Goal: Task Accomplishment & Management: Use online tool/utility

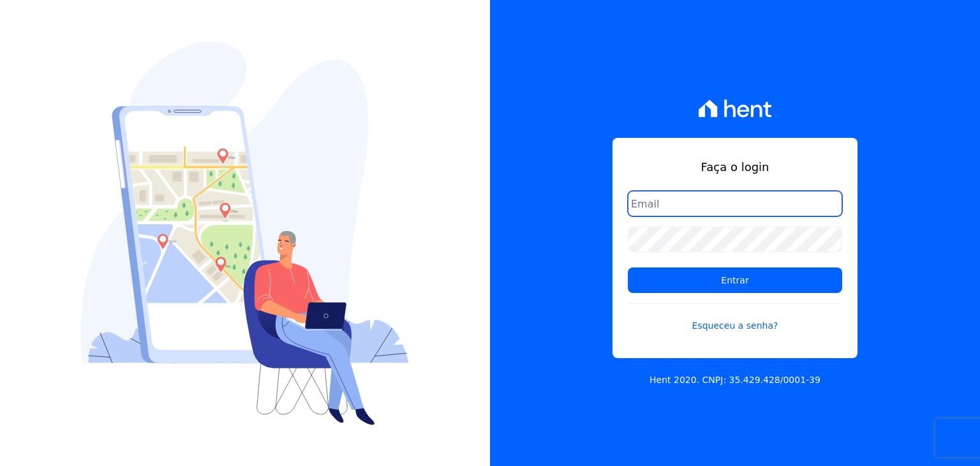
click at [661, 211] on input "email" at bounding box center [735, 204] width 214 height 26
paste input "[EMAIL_ADDRESS][DOMAIN_NAME]"
type input "[EMAIL_ADDRESS][DOMAIN_NAME]"
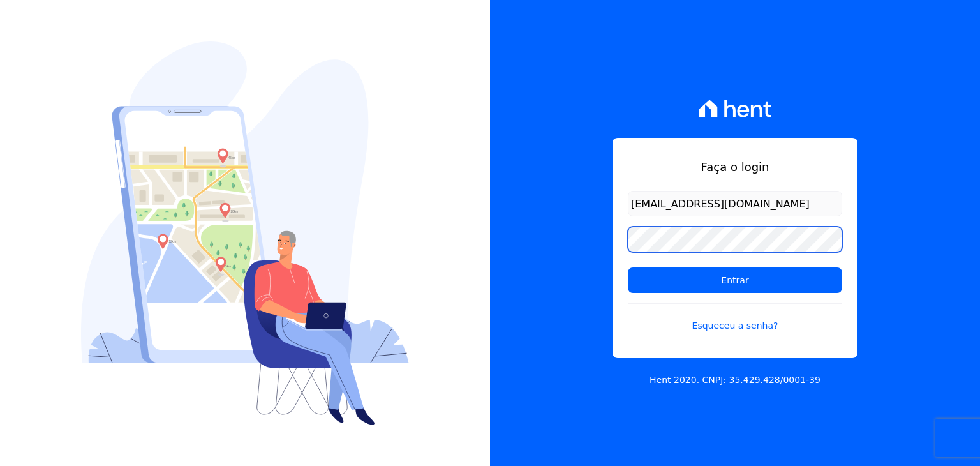
click at [628, 267] on input "Entrar" at bounding box center [735, 280] width 214 height 26
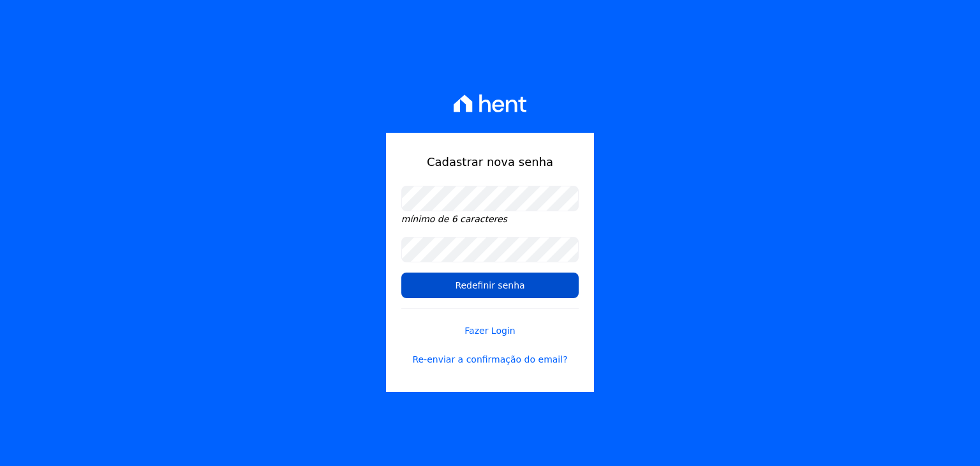
click at [530, 285] on input "Redefinir senha" at bounding box center [489, 285] width 177 height 26
click at [509, 284] on input "Redefinir senha" at bounding box center [489, 285] width 177 height 26
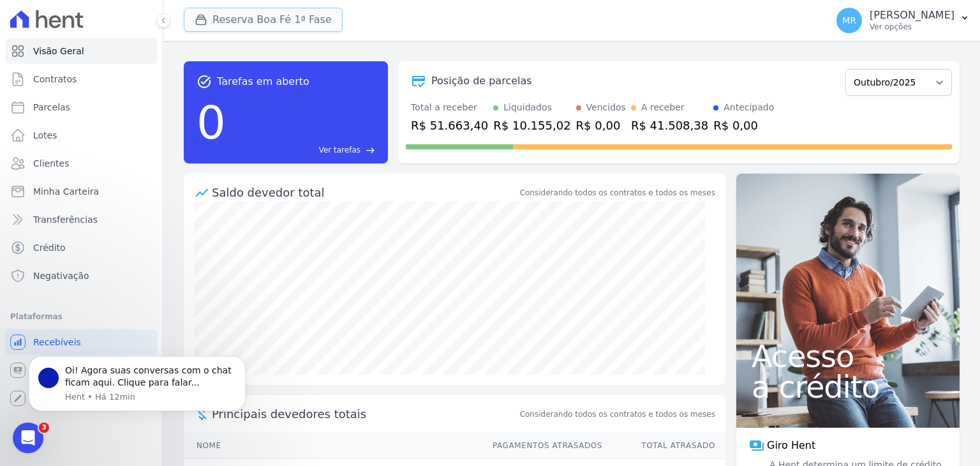
click at [245, 11] on button "Reserva Boa Fé 1ª Fase" at bounding box center [263, 20] width 159 height 24
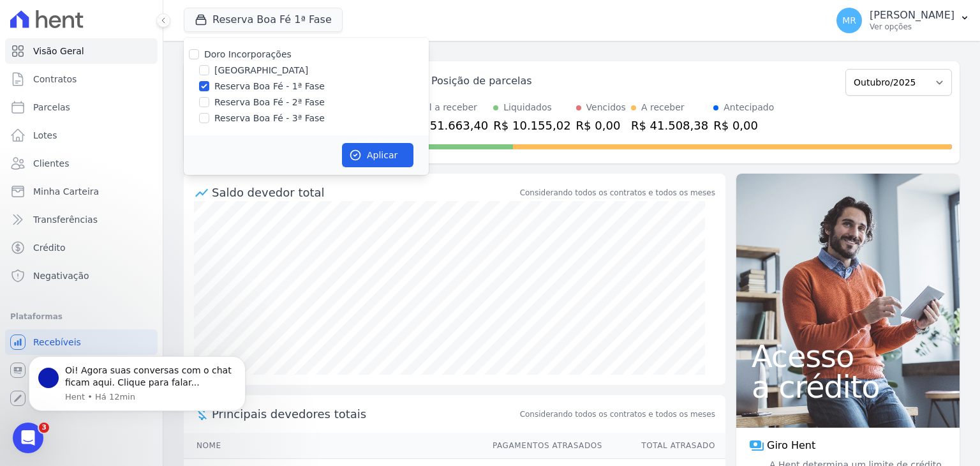
click at [319, 172] on div "Aplicar" at bounding box center [306, 155] width 245 height 40
click at [161, 15] on button at bounding box center [163, 20] width 14 height 14
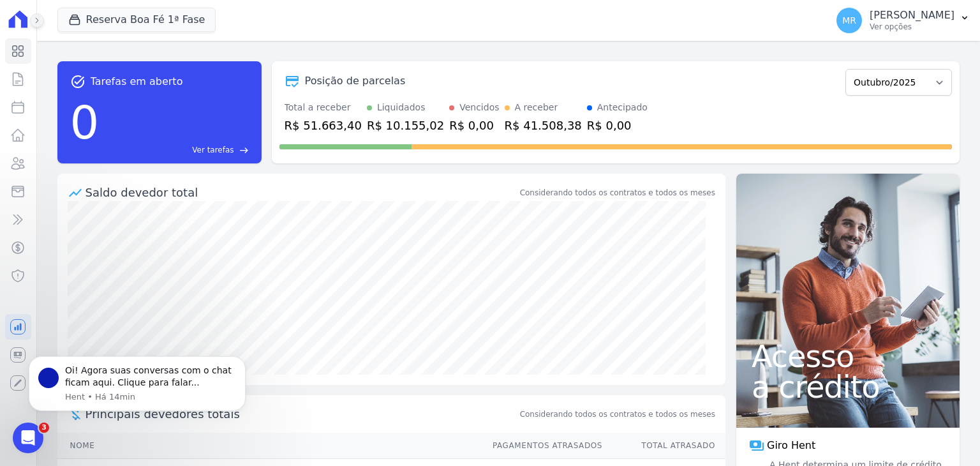
click at [36, 22] on icon at bounding box center [37, 21] width 8 height 8
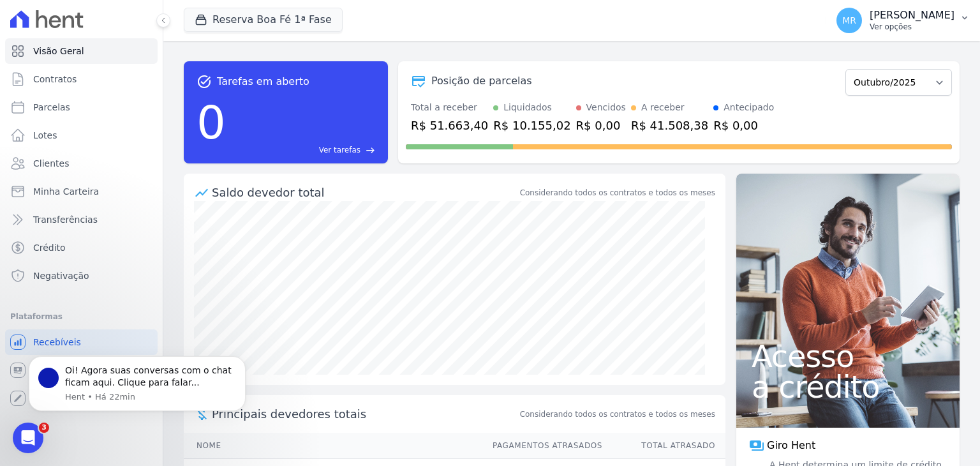
click at [980, 19] on button "MR Mariana Reis Ver opções" at bounding box center [903, 21] width 154 height 36
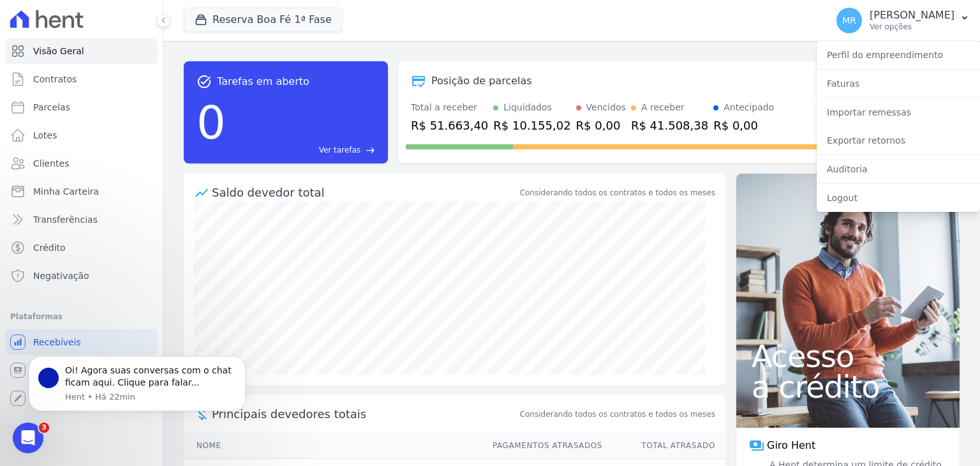
click at [627, 21] on div "Reserva Boa Fé 1ª Fase Doro Incorporações Parque das Palmeiras Reserva Boa Fé -…" at bounding box center [503, 20] width 638 height 42
